Goal: Find specific page/section: Find specific page/section

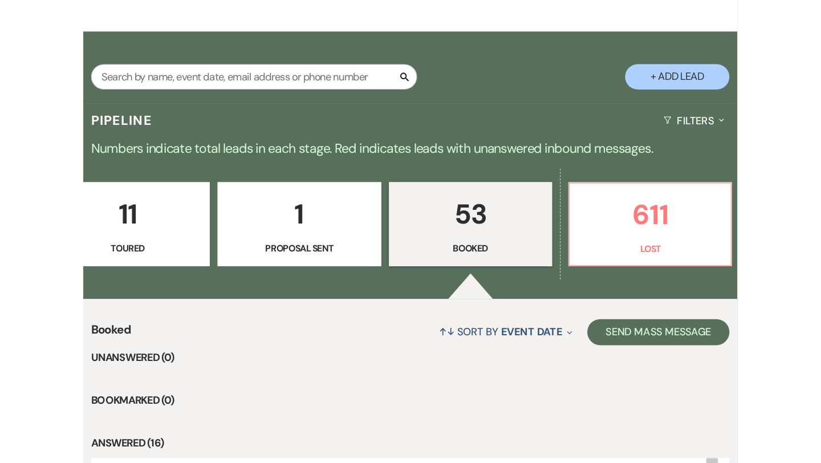
scroll to position [0, 648]
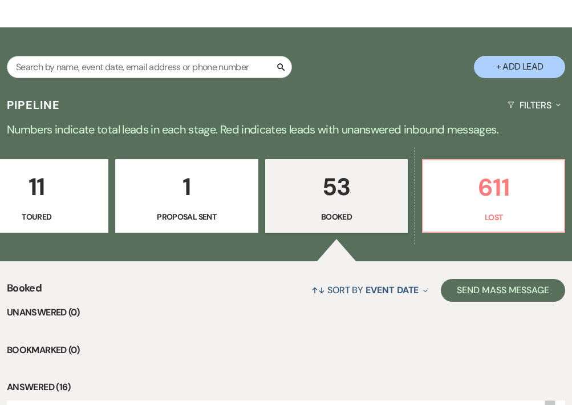
click at [375, 182] on p "53" at bounding box center [336, 187] width 128 height 38
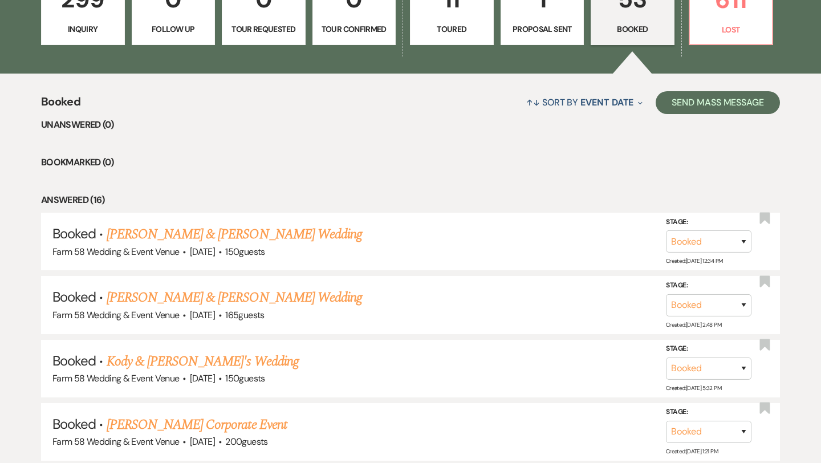
scroll to position [372, 0]
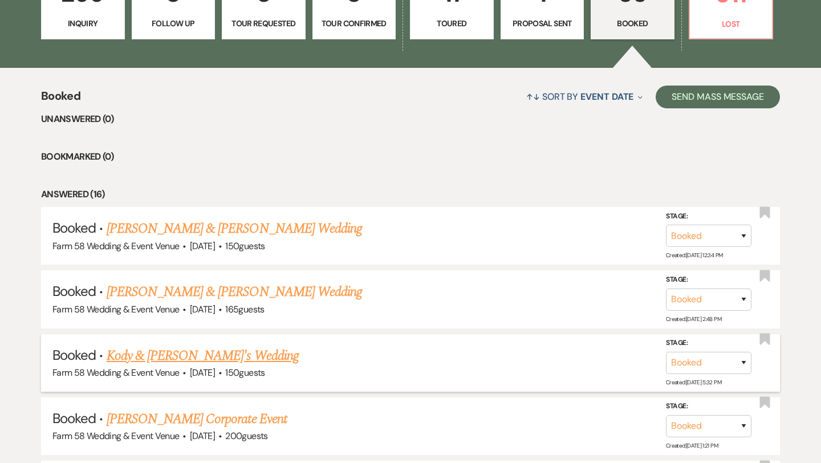
click at [189, 352] on link "Kody & [PERSON_NAME]'s Wedding" at bounding box center [203, 355] width 192 height 21
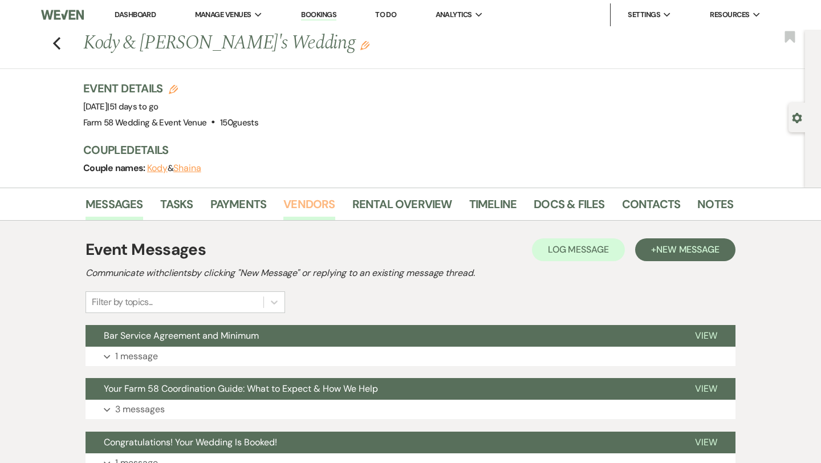
click at [290, 201] on link "Vendors" at bounding box center [308, 207] width 51 height 25
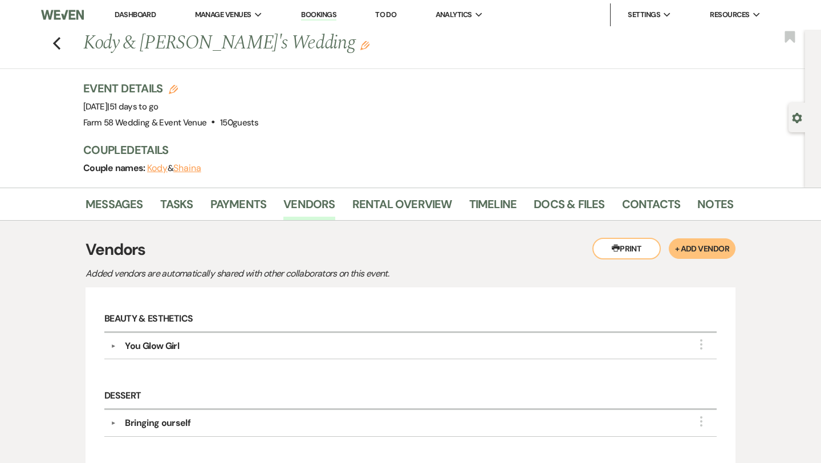
click at [108, 345] on button "▼" at bounding box center [113, 346] width 14 height 6
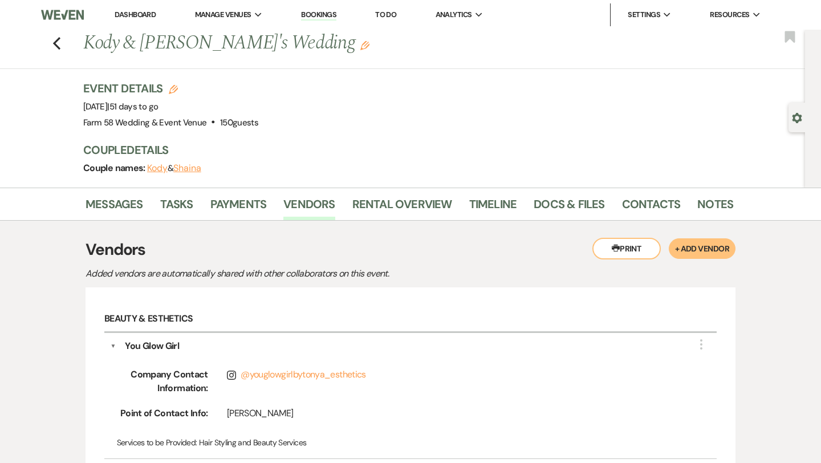
click at [111, 343] on button "▼" at bounding box center [114, 346] width 6 height 14
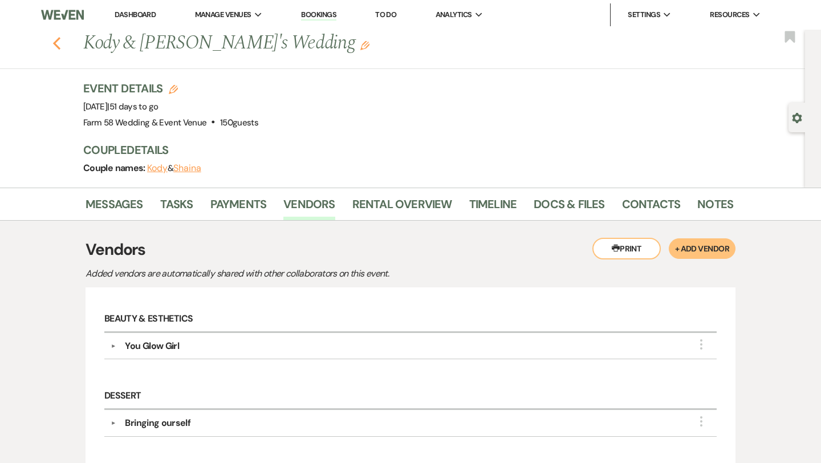
click at [53, 41] on icon "Previous" at bounding box center [56, 43] width 9 height 14
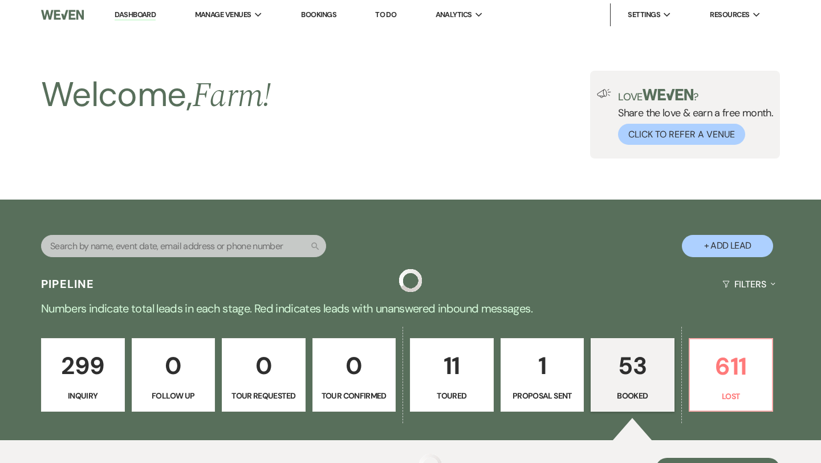
scroll to position [372, 0]
